Goal: Find specific page/section: Find specific page/section

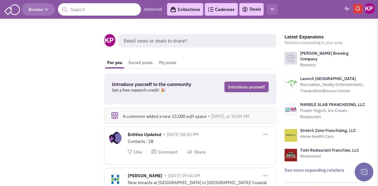
click at [274, 10] on icon "button" at bounding box center [272, 9] width 3 height 4
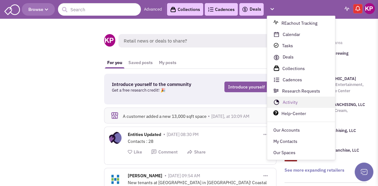
click at [291, 100] on link "Activity" at bounding box center [301, 102] width 68 height 11
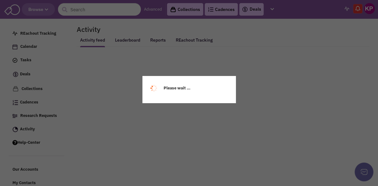
select select
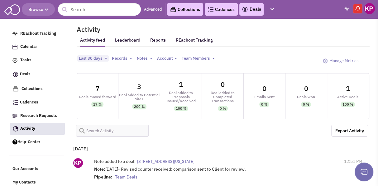
select select
click at [251, 6] on link "Deals" at bounding box center [251, 9] width 19 height 7
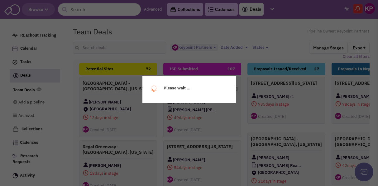
select select "1896"
select select
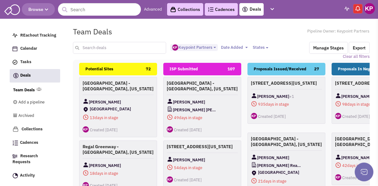
click at [106, 46] on input "text" at bounding box center [120, 48] width 94 height 12
type input "[PERSON_NAME]"
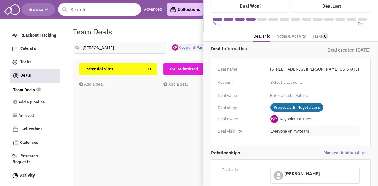
scroll to position [0, 0]
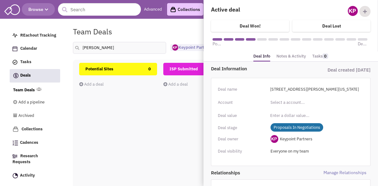
click at [286, 56] on link "Notes & Activity" at bounding box center [292, 56] width 30 height 9
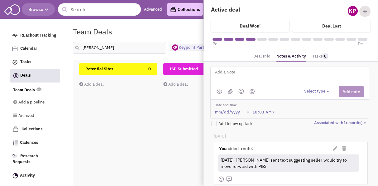
click at [166, 28] on div "Team Deals Pipeline Owner: Keypoint Partners" at bounding box center [221, 31] width 305 height 14
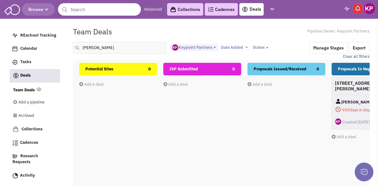
click at [357, 57] on link "Clear all filters" at bounding box center [356, 57] width 27 height 6
select select
